Goal: Transaction & Acquisition: Purchase product/service

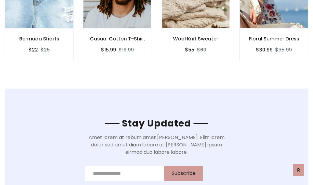
scroll to position [922, 0]
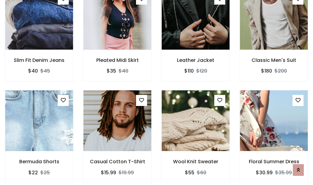
click at [157, 92] on div "Wool Knit Sweater $55 $60" at bounding box center [196, 140] width 78 height 101
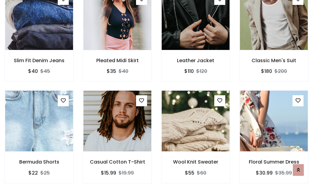
click at [157, 92] on div "Wool Knit Sweater $55 $60" at bounding box center [196, 140] width 78 height 101
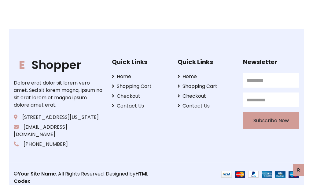
scroll to position [1165, 0]
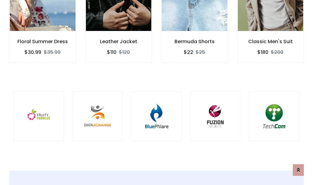
click at [157, 92] on div at bounding box center [157, 116] width 50 height 50
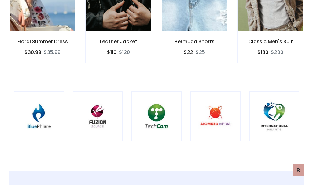
click at [157, 92] on div at bounding box center [157, 116] width 50 height 50
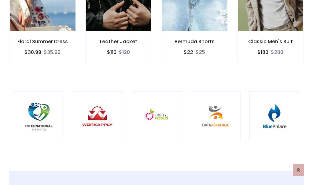
scroll to position [0, 0]
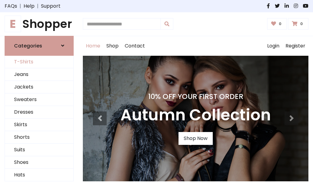
click at [39, 62] on link "T-Shirts" at bounding box center [39, 62] width 69 height 13
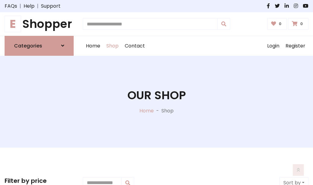
scroll to position [246, 0]
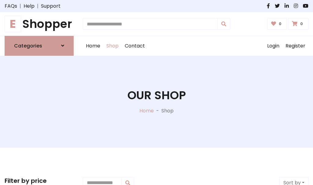
click at [39, 24] on h1 "E Shopper" at bounding box center [39, 24] width 69 height 14
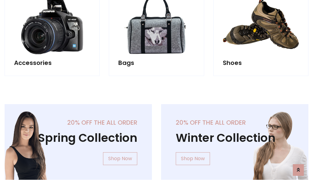
scroll to position [595, 0]
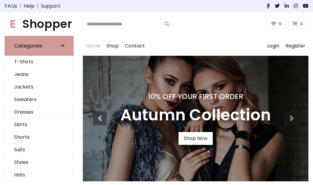
scroll to position [201, 0]
